Goal: Browse casually: Explore the website without a specific task or goal

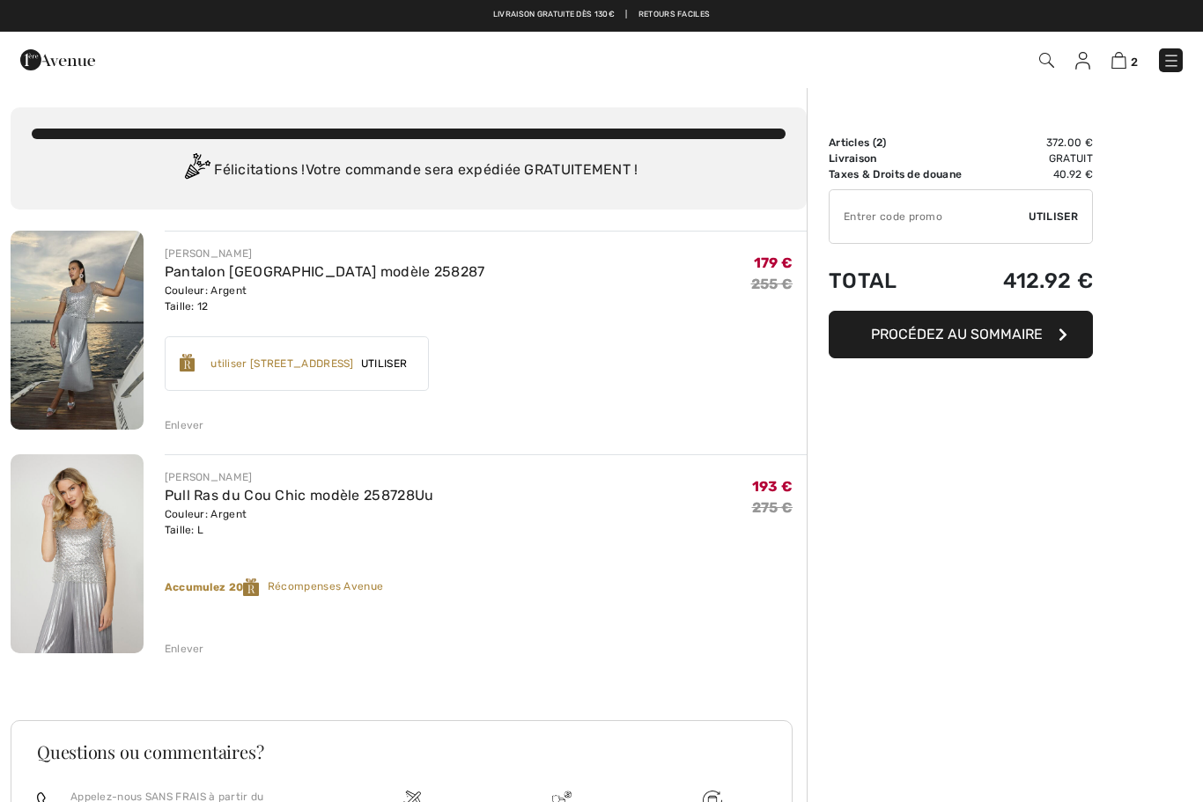
click at [1175, 65] on img at bounding box center [1172, 61] width 18 height 18
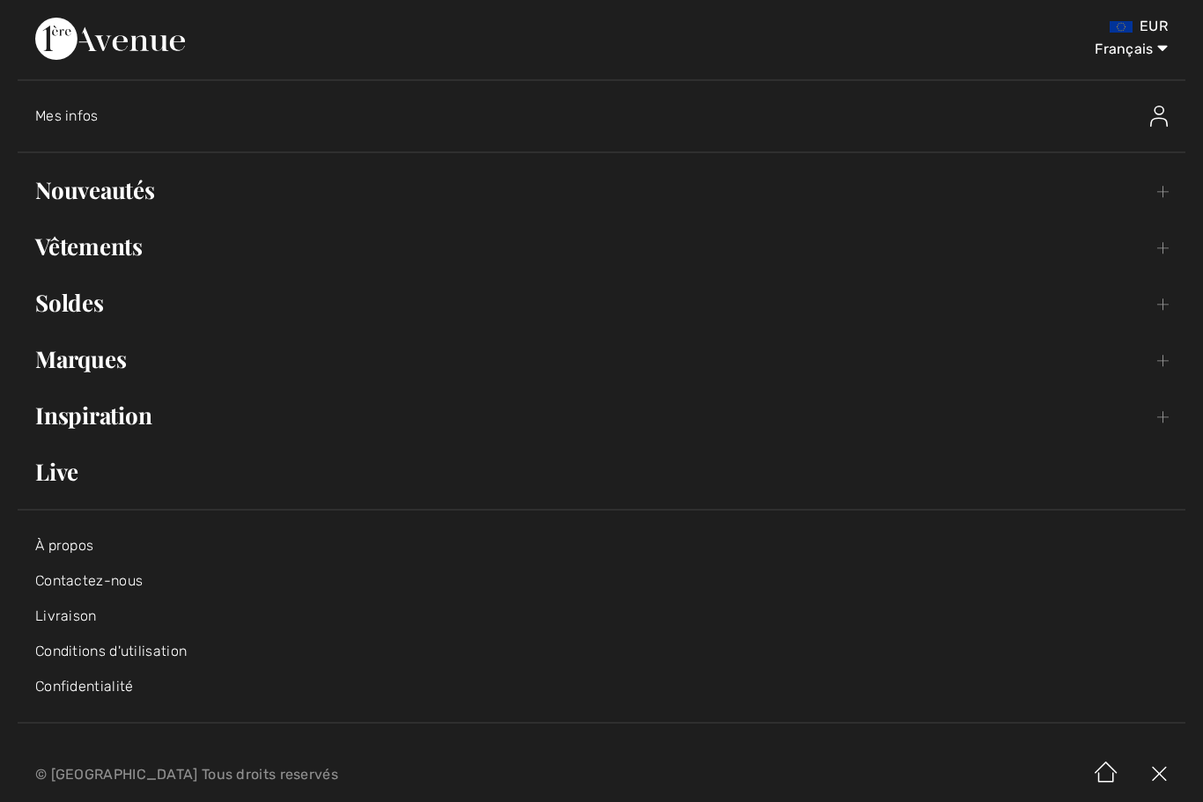
click at [1122, 39] on select "English Français" at bounding box center [1122, 45] width 92 height 53
select select "https://www.1ereavenue.com/en/cart/"
click at [1131, 63] on select "English Français" at bounding box center [1122, 45] width 92 height 53
click at [1126, 48] on select "English Français" at bounding box center [1122, 45] width 92 height 53
click at [1158, 36] on select "English Français" at bounding box center [1122, 45] width 92 height 53
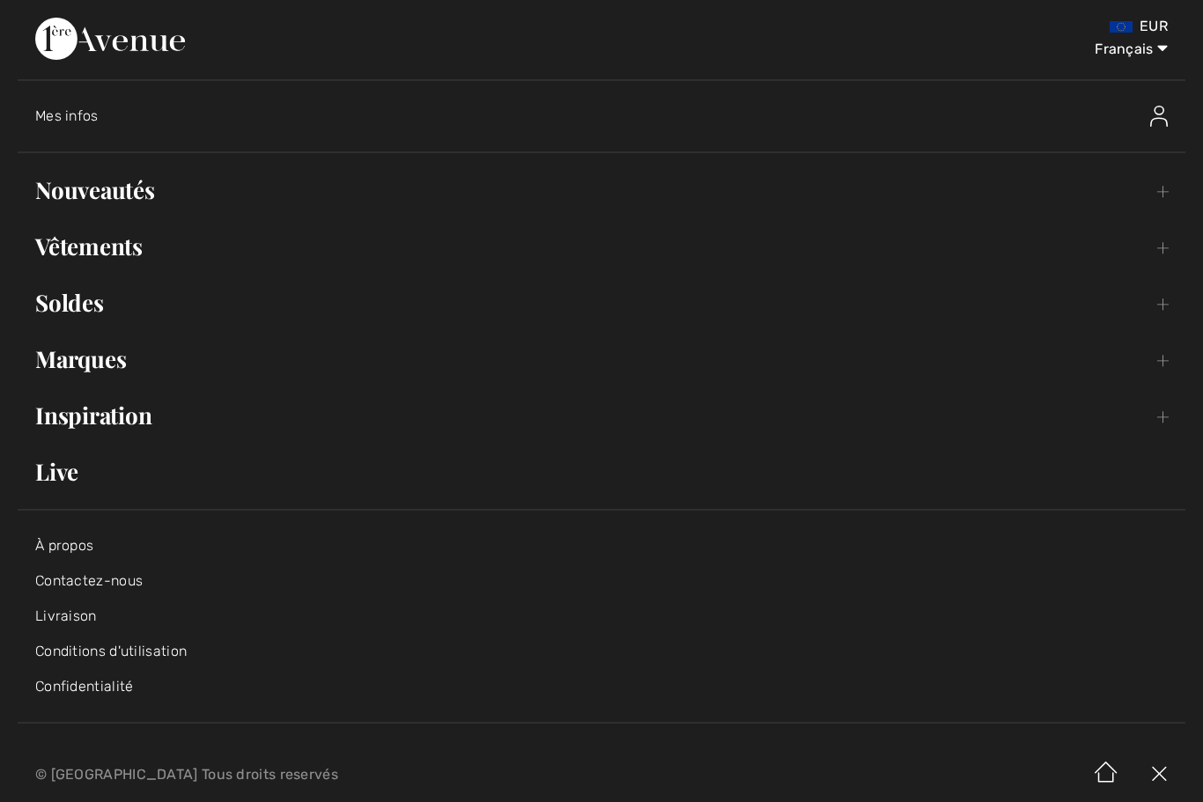
click at [1141, 50] on select "English Français" at bounding box center [1122, 45] width 92 height 53
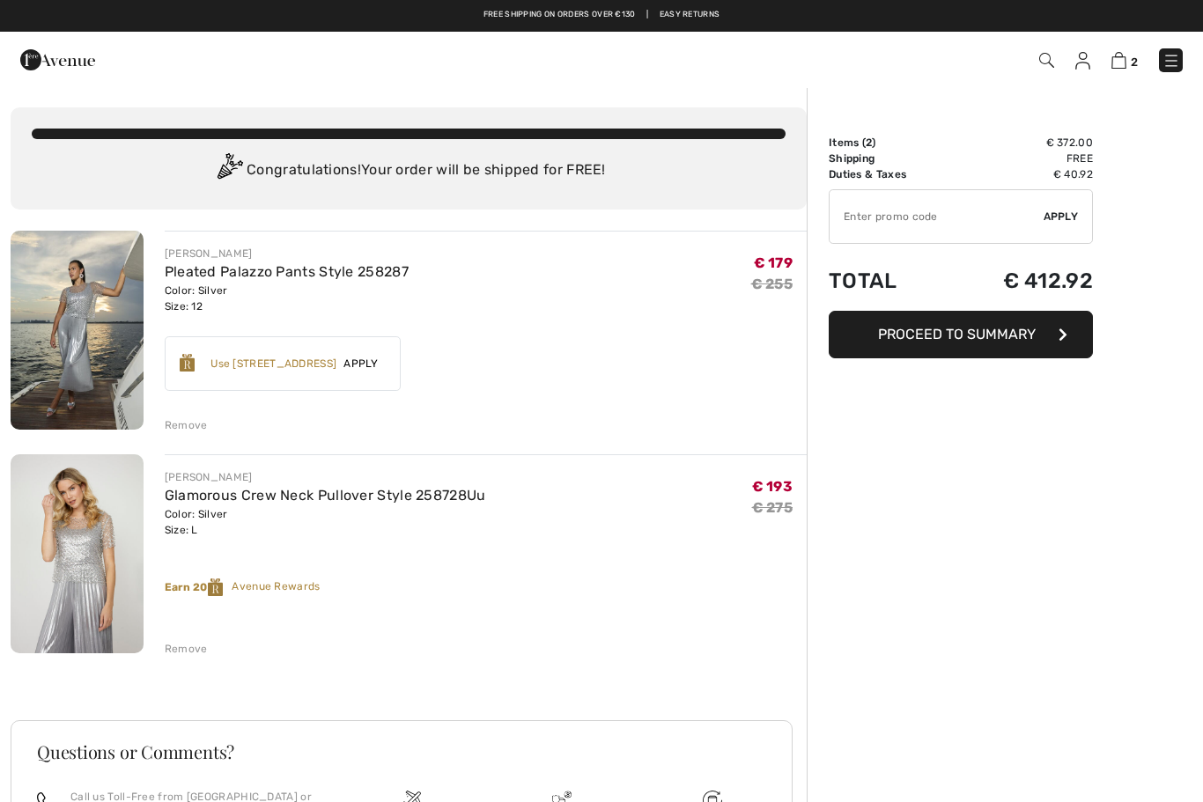
click at [1177, 62] on img at bounding box center [1172, 61] width 18 height 18
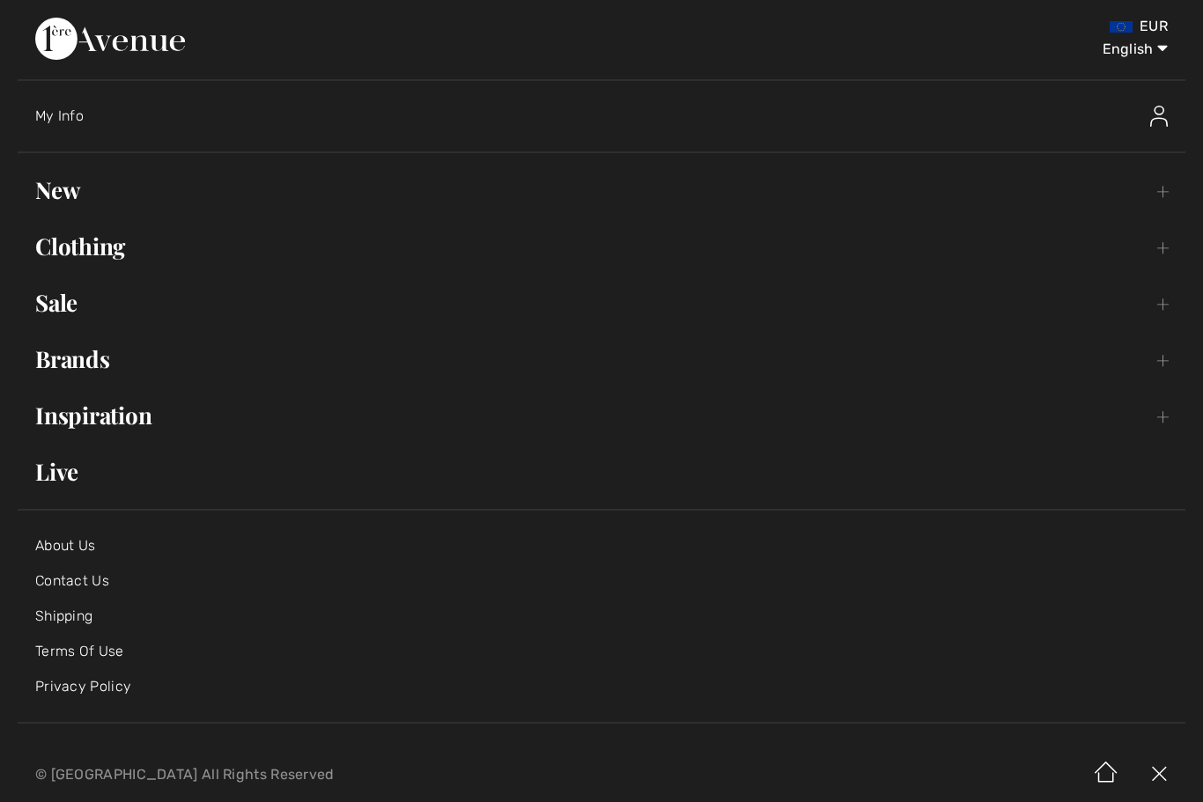
click at [71, 196] on link "New Toggle submenu" at bounding box center [602, 190] width 1168 height 39
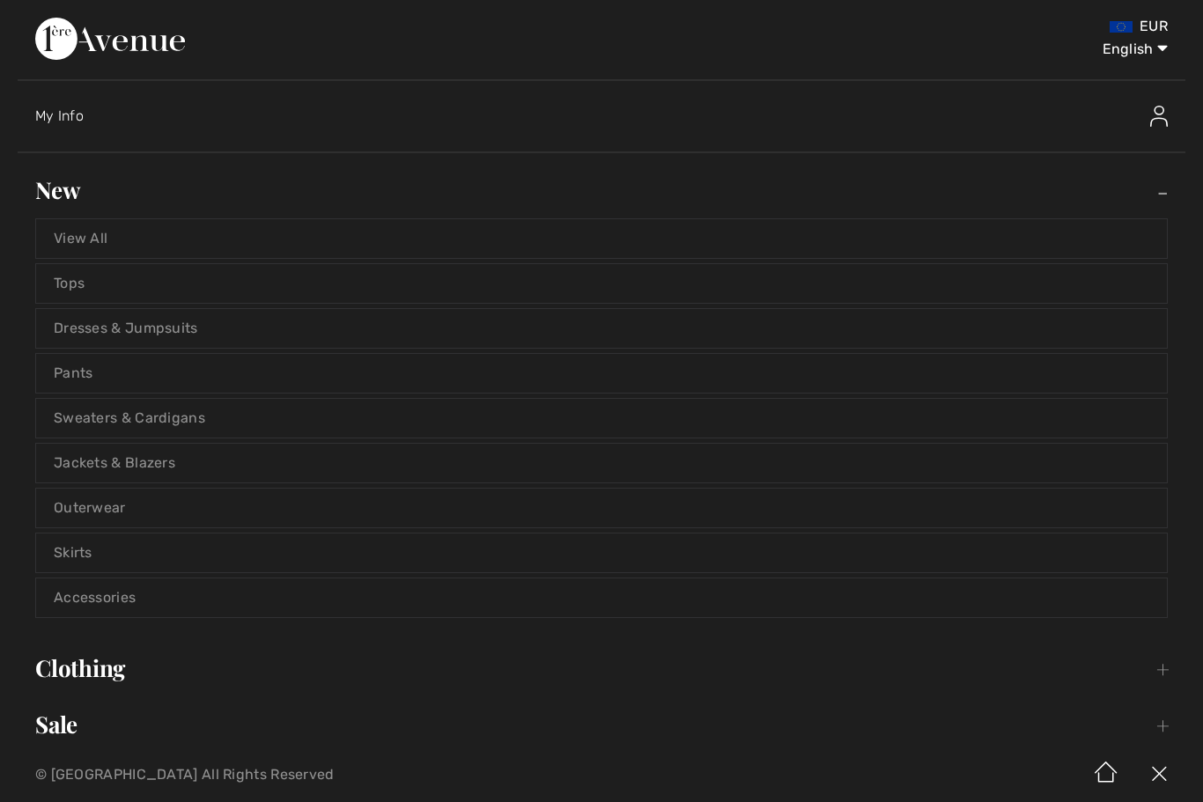
click at [86, 241] on link "View All" at bounding box center [601, 238] width 1131 height 39
click at [84, 244] on link "View All" at bounding box center [601, 238] width 1131 height 39
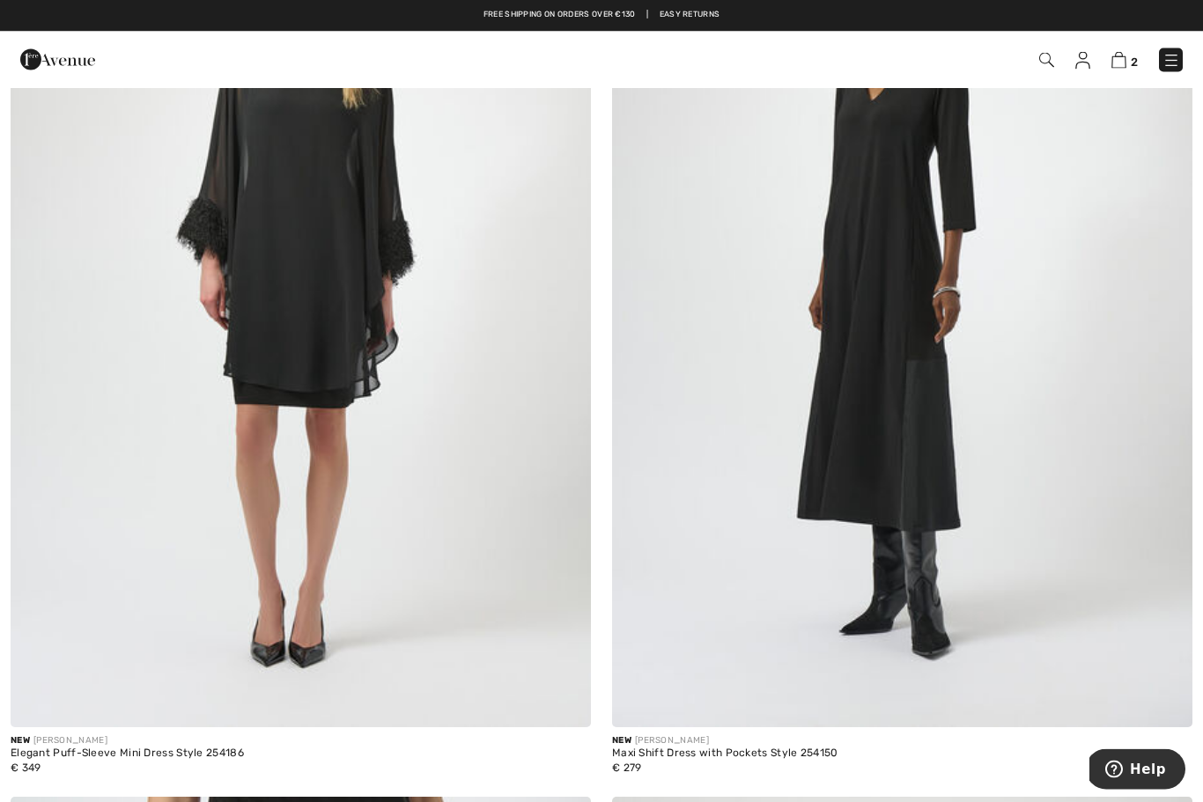
scroll to position [1325, 0]
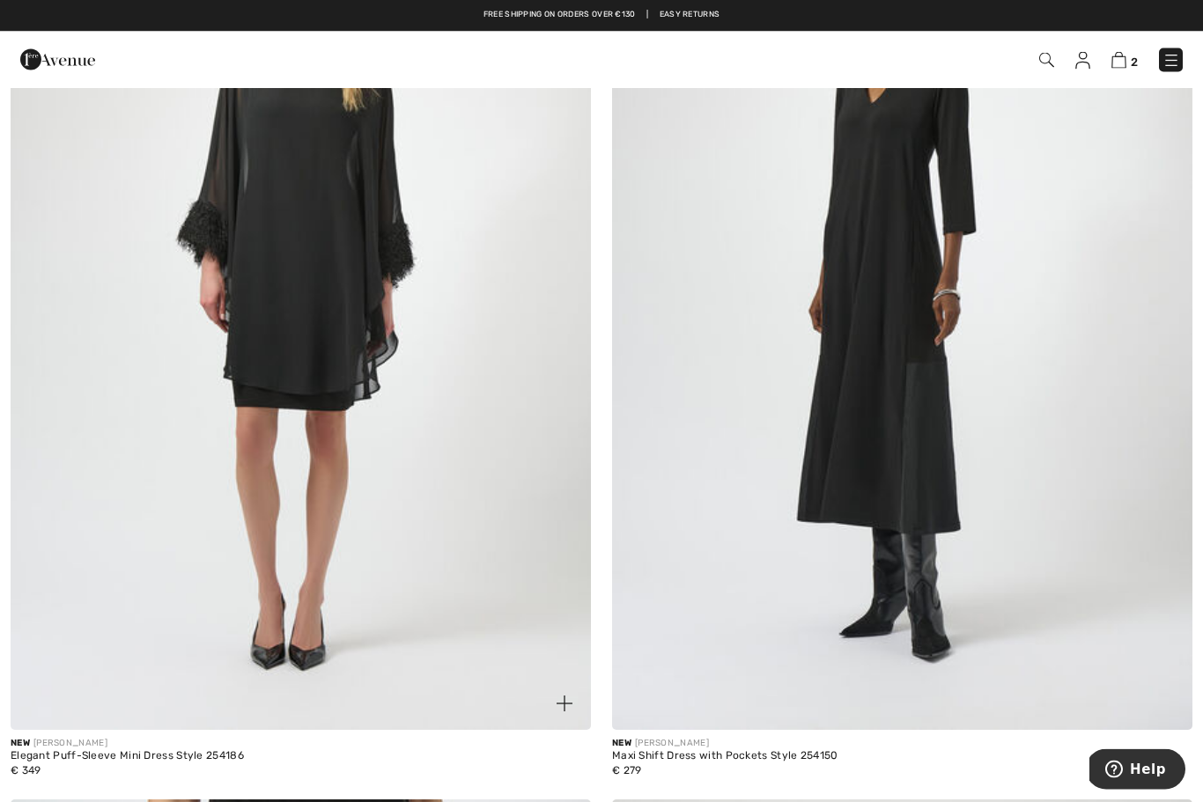
click at [451, 513] on img at bounding box center [301, 295] width 581 height 871
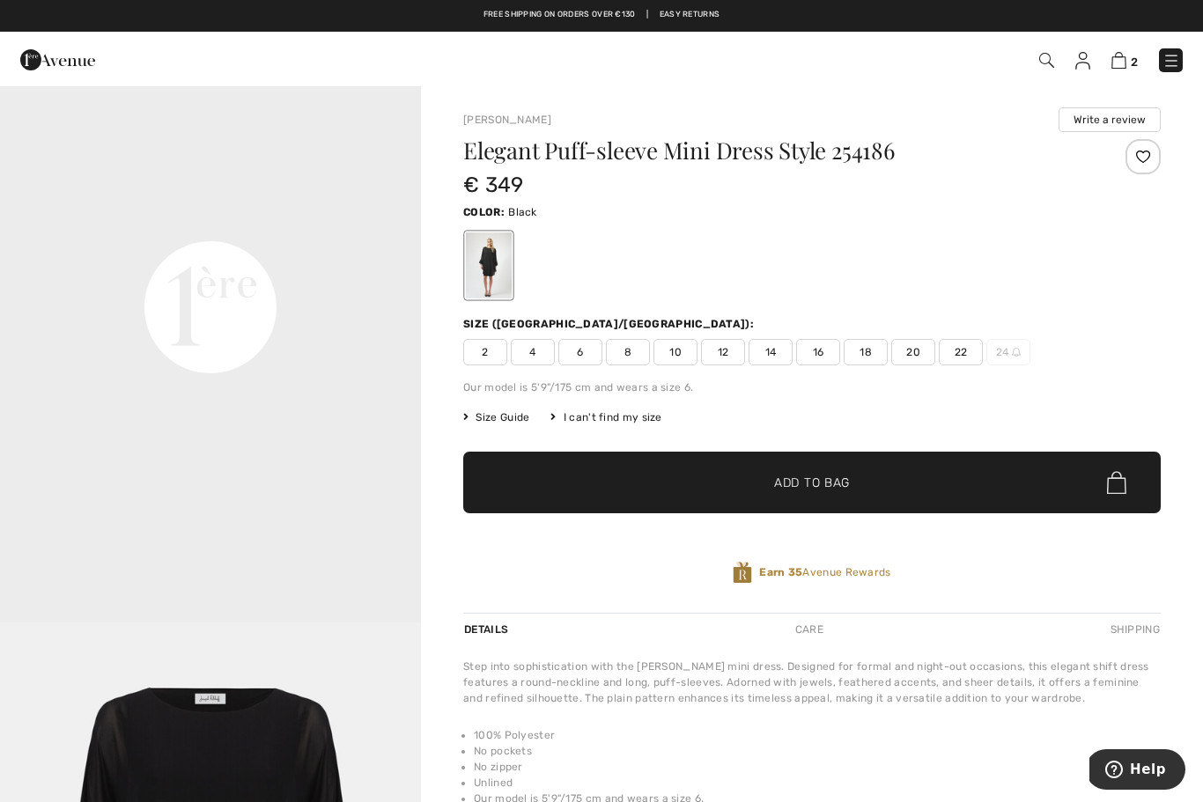
scroll to position [1313, 0]
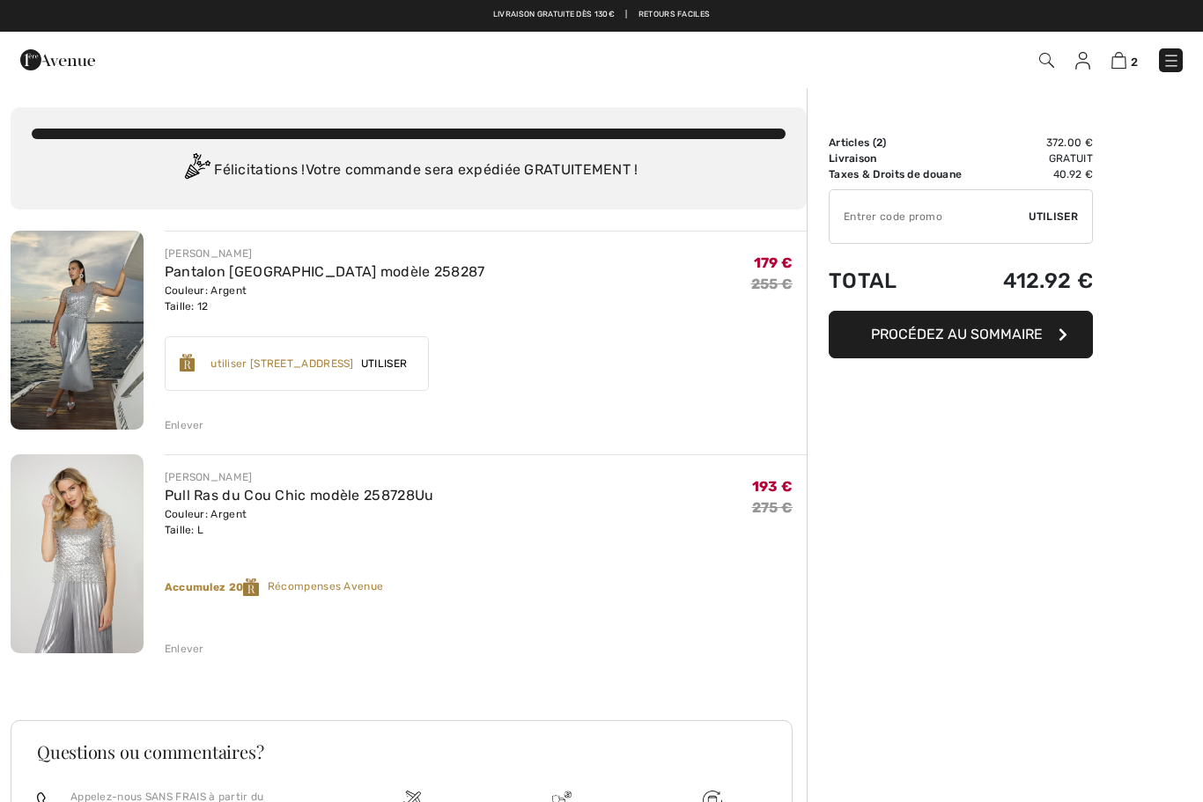
click at [1175, 68] on img at bounding box center [1172, 61] width 18 height 18
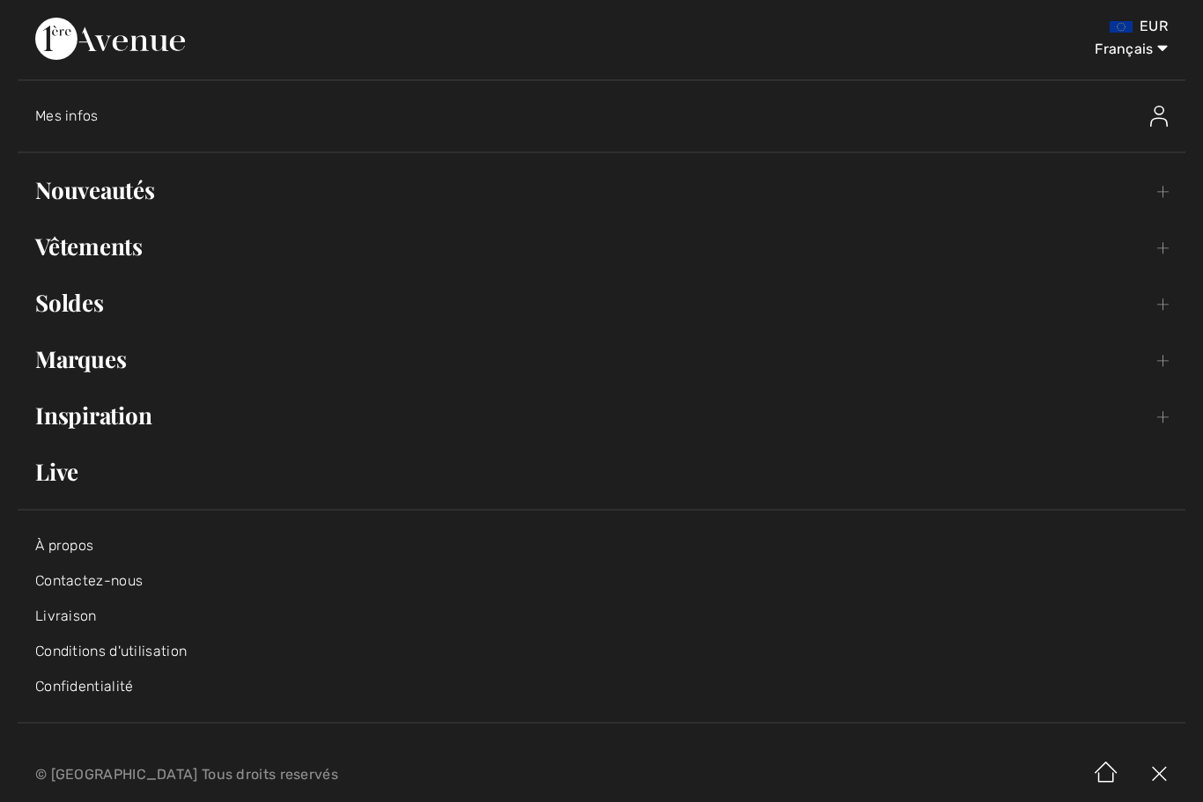
click at [63, 482] on link "Live" at bounding box center [602, 472] width 1168 height 39
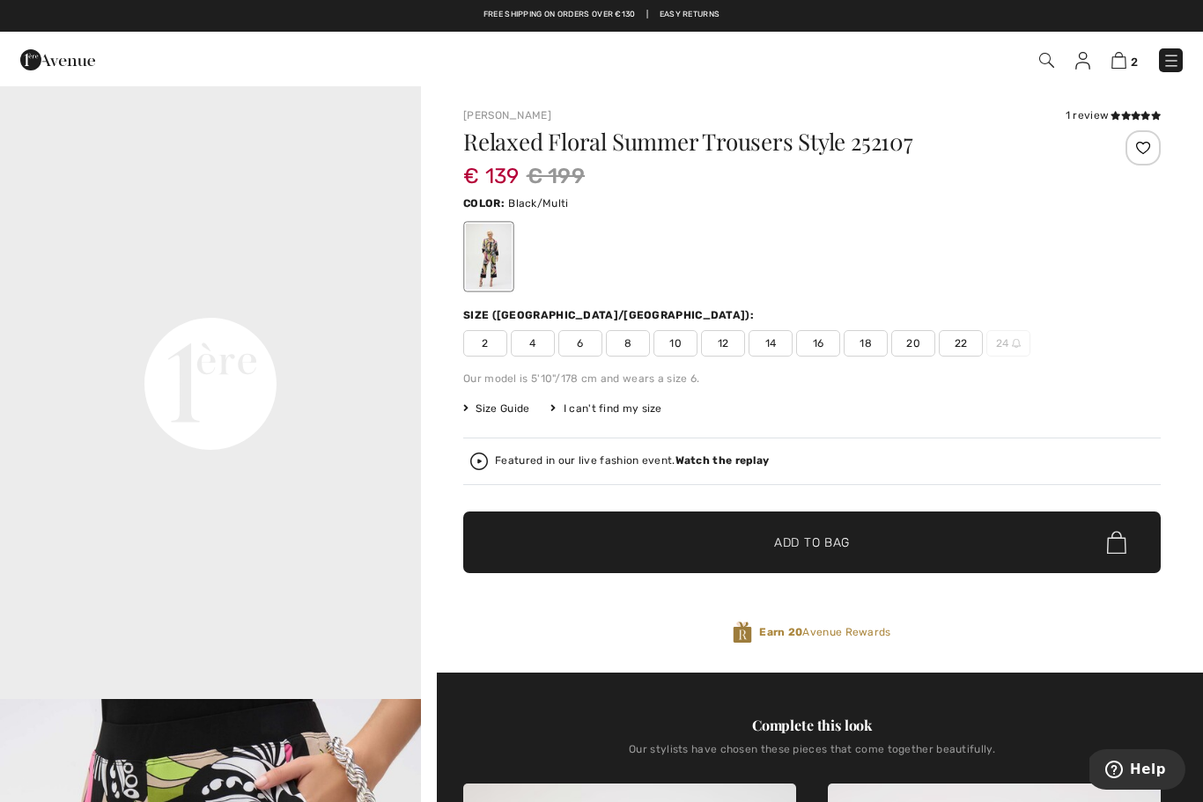
scroll to position [1232, 0]
